Goal: Use online tool/utility: Utilize a website feature to perform a specific function

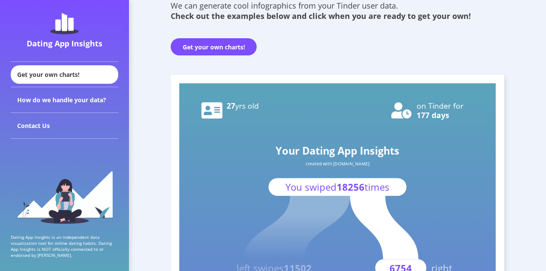
scroll to position [124, 0]
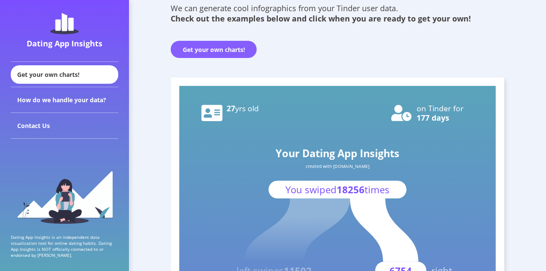
click at [208, 49] on button "Get your own charts!" at bounding box center [214, 49] width 86 height 17
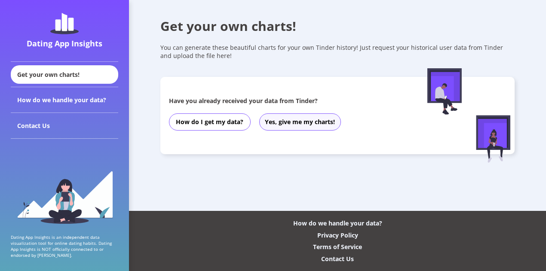
click at [281, 122] on button "Yes, give me my charts!" at bounding box center [300, 121] width 82 height 17
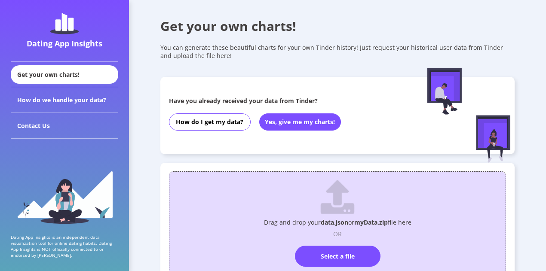
scroll to position [96, 0]
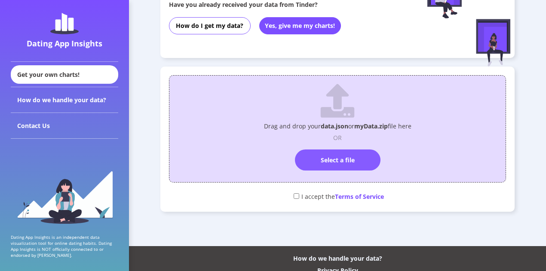
click at [332, 156] on label "Select a file" at bounding box center [338, 160] width 86 height 21
click at [337, 146] on input "Select a file" at bounding box center [337, 146] width 0 height 0
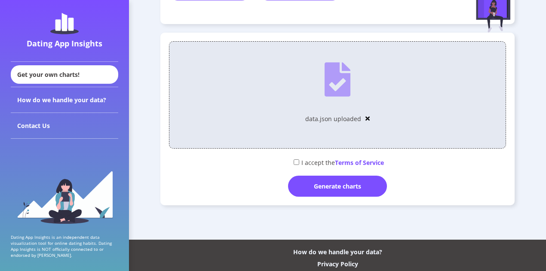
scroll to position [131, 0]
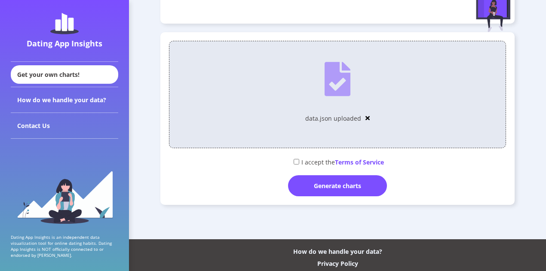
click at [295, 162] on input "checkbox" at bounding box center [296, 162] width 6 height 6
checkbox input "true"
click at [327, 185] on div "Generate charts" at bounding box center [337, 185] width 99 height 21
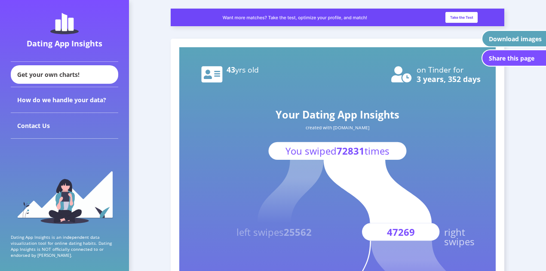
click at [512, 38] on div "Download images" at bounding box center [515, 39] width 53 height 8
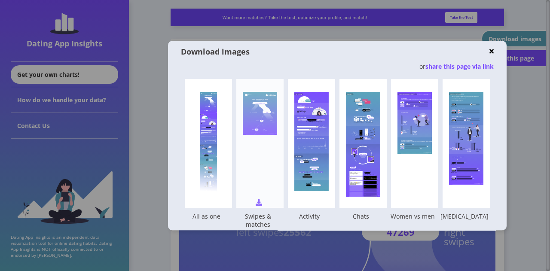
click at [282, 160] on div "Your Dating App Insights created with [DOMAIN_NAME] You swiped 72831 times left…" at bounding box center [259, 143] width 47 height 129
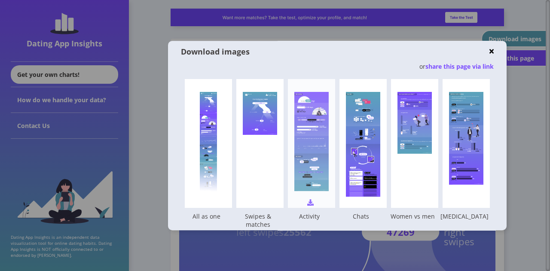
click at [329, 150] on rect at bounding box center [311, 141] width 34 height 99
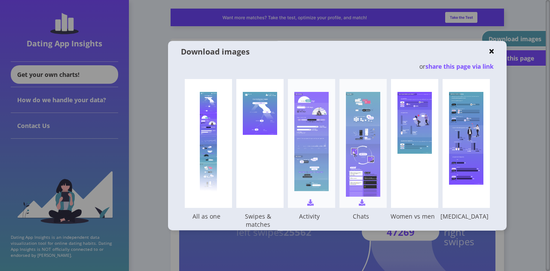
click at [377, 155] on rect at bounding box center [363, 150] width 34 height 12
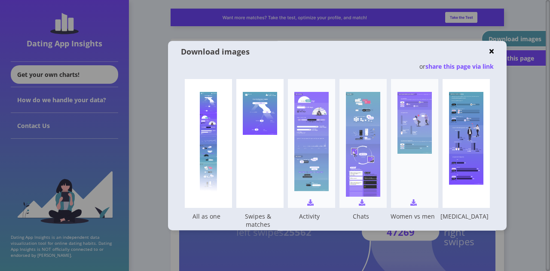
click at [431, 135] on rect at bounding box center [414, 123] width 34 height 27
click at [217, 119] on div at bounding box center [208, 143] width 17 height 103
click at [489, 49] on img at bounding box center [491, 51] width 4 height 6
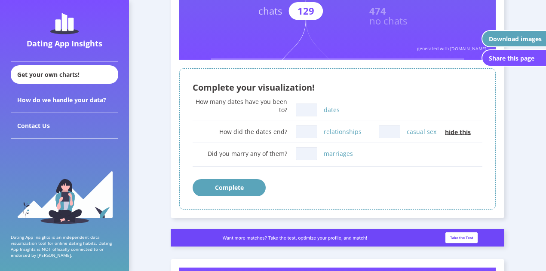
scroll to position [382, 0]
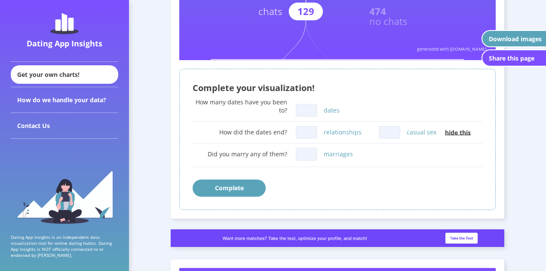
click at [304, 114] on input "dates" at bounding box center [306, 110] width 21 height 13
type input "32"
click at [312, 133] on input "relationships" at bounding box center [306, 132] width 21 height 13
type input "0"
click at [390, 132] on input "casual sex" at bounding box center [389, 132] width 21 height 13
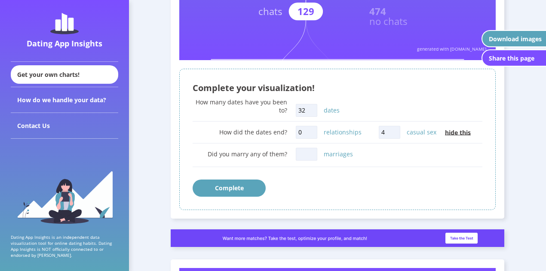
type input "4"
click at [305, 151] on input "marriages" at bounding box center [306, 154] width 21 height 13
type input "0"
click at [304, 189] on div "Complete" at bounding box center [337, 188] width 290 height 17
click at [230, 186] on button "Complete" at bounding box center [228, 188] width 73 height 17
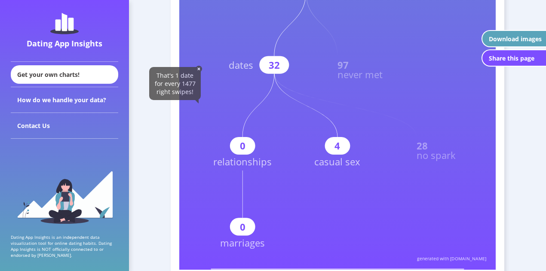
scroll to position [411, 0]
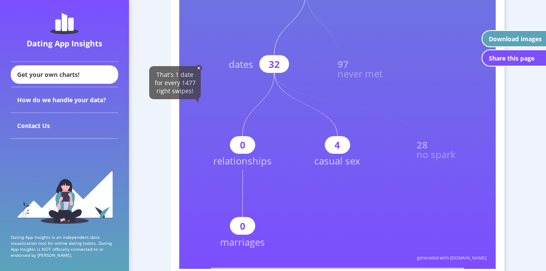
click at [504, 37] on div "Download images" at bounding box center [515, 39] width 53 height 8
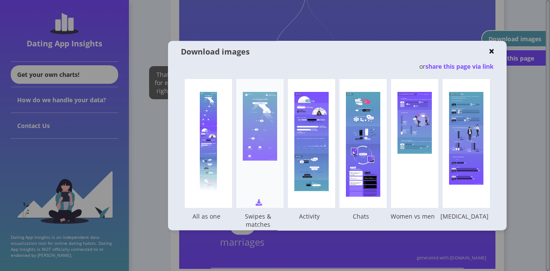
click at [277, 139] on rect at bounding box center [260, 126] width 34 height 69
click at [489, 50] on img at bounding box center [491, 51] width 4 height 6
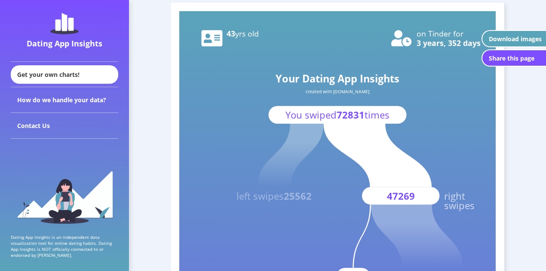
scroll to position [0, 0]
